Goal: Check status: Check status

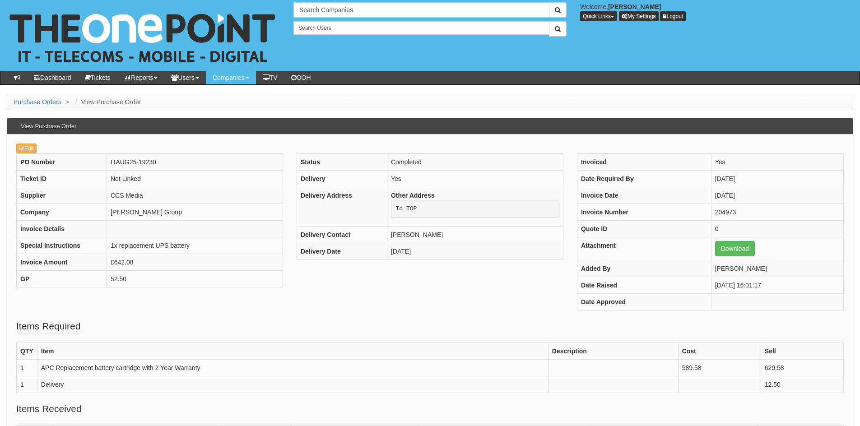
scroll to position [49, 0]
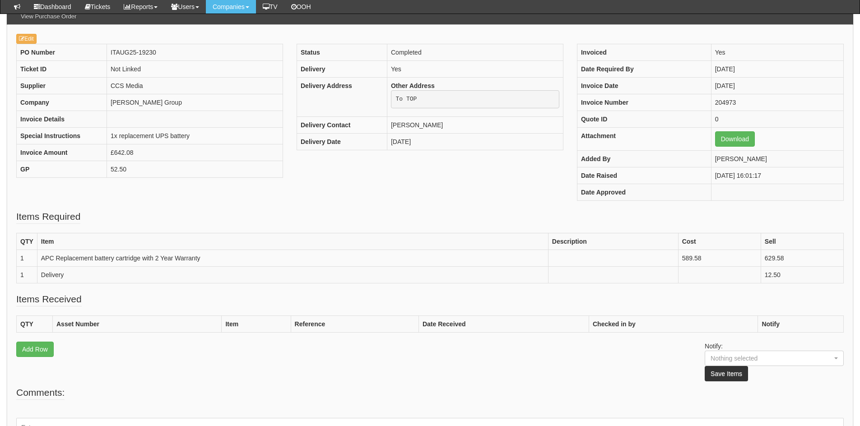
scroll to position [72, 0]
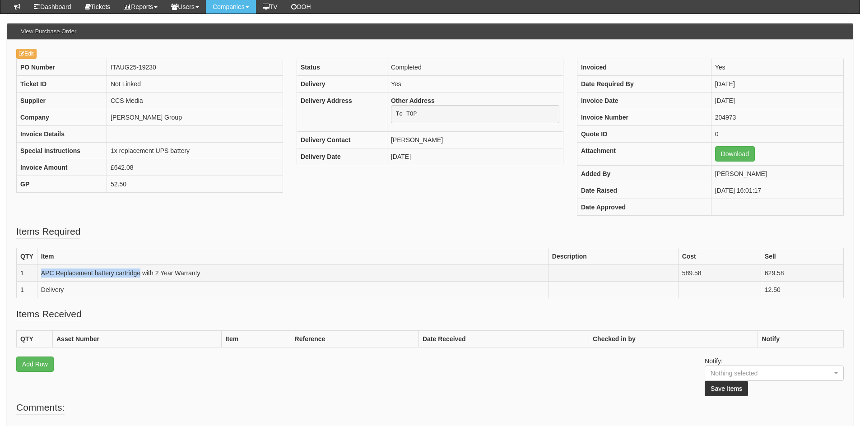
drag, startPoint x: 40, startPoint y: 271, endPoint x: 140, endPoint y: 271, distance: 100.6
click at [140, 271] on td "APC Replacement battery cartridge with 2 Year Warranty" at bounding box center [292, 273] width 511 height 17
copy td "APC Replacement battery cartridge"
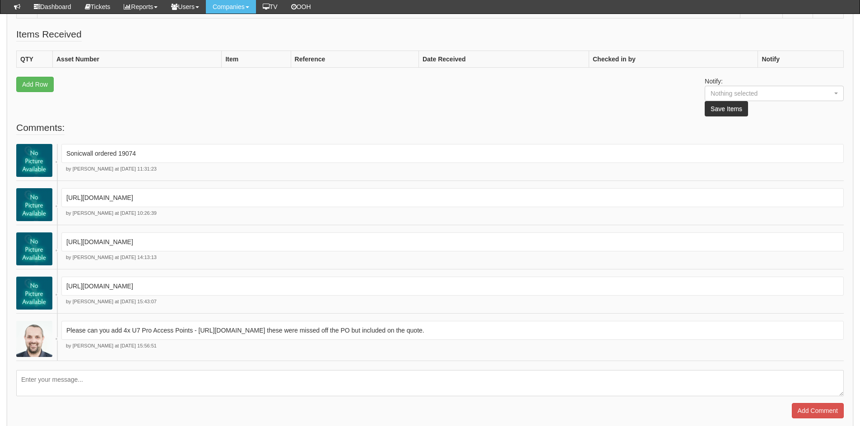
scroll to position [588, 0]
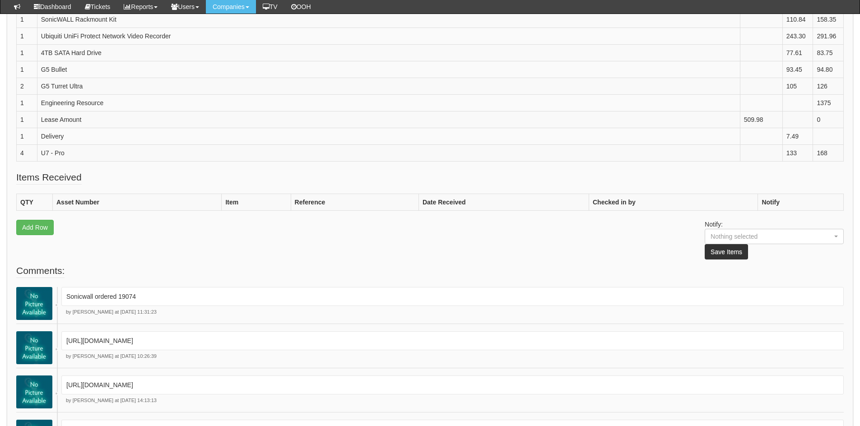
scroll to position [322, 0]
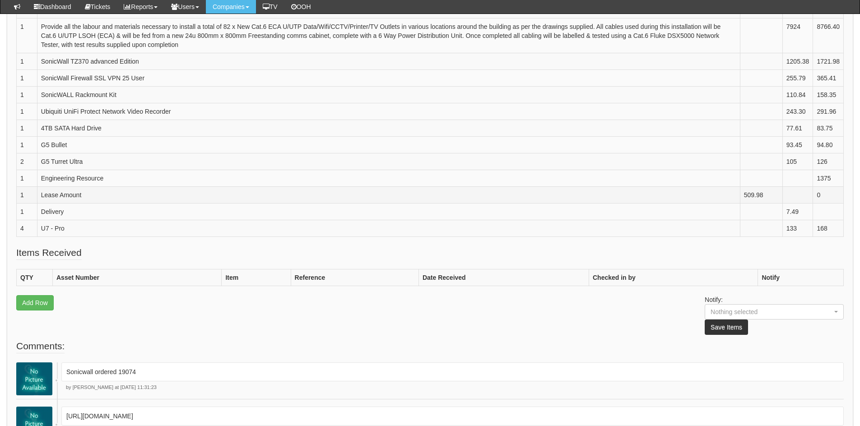
drag, startPoint x: 770, startPoint y: 206, endPoint x: 733, endPoint y: 204, distance: 37.1
click at [733, 204] on tr "1 Lease Amount 509.98 0" at bounding box center [430, 195] width 827 height 17
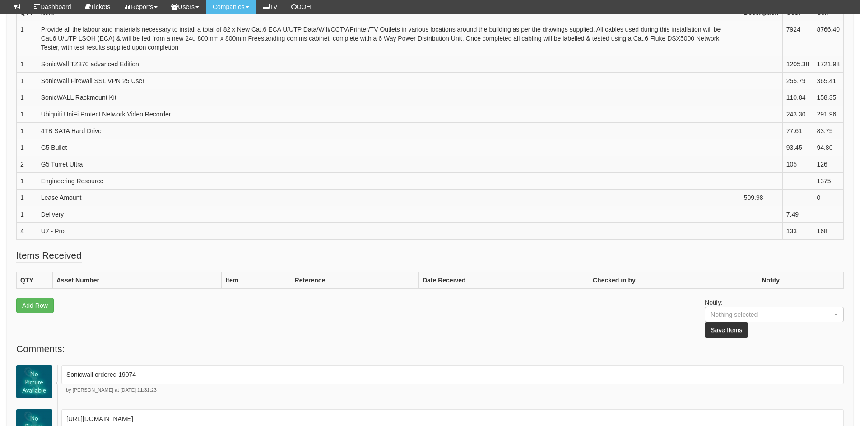
scroll to position [255, 0]
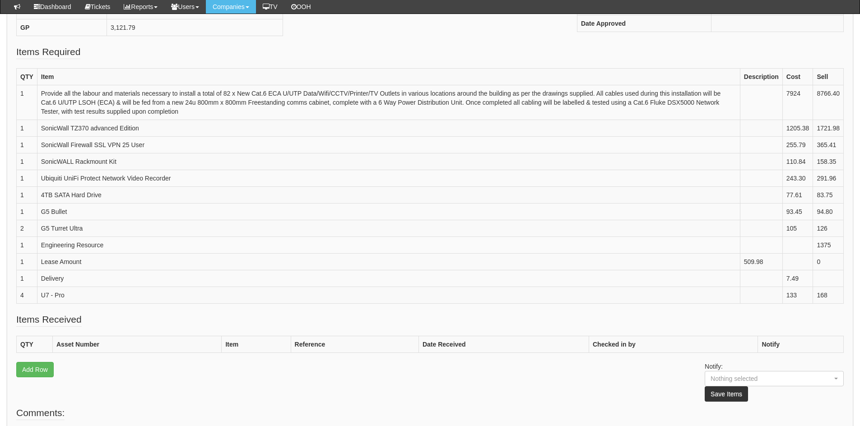
click at [421, 302] on td "U7 - Pro" at bounding box center [388, 295] width 703 height 17
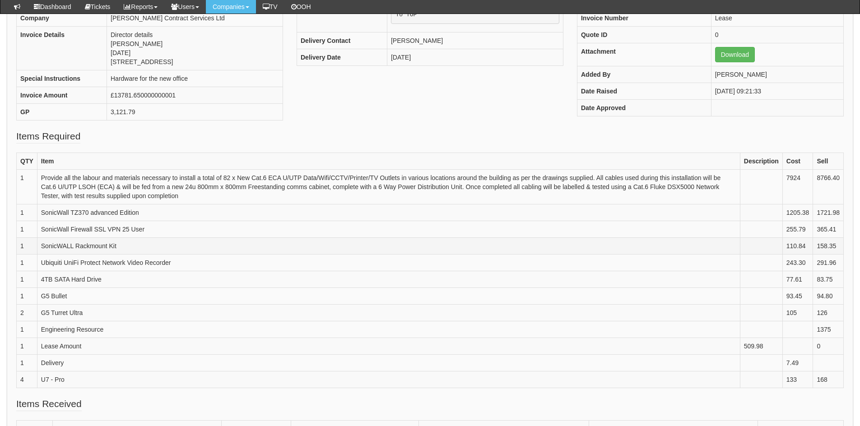
scroll to position [175, 0]
